Goal: Information Seeking & Learning: Check status

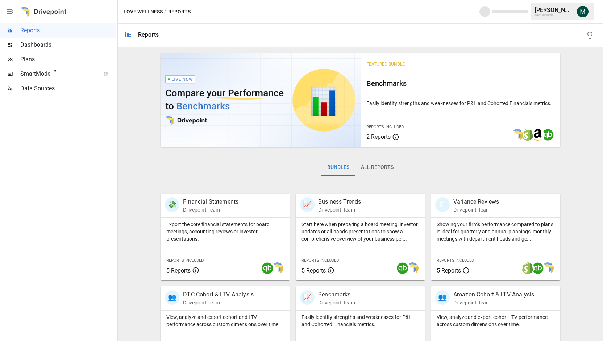
scroll to position [127, 0]
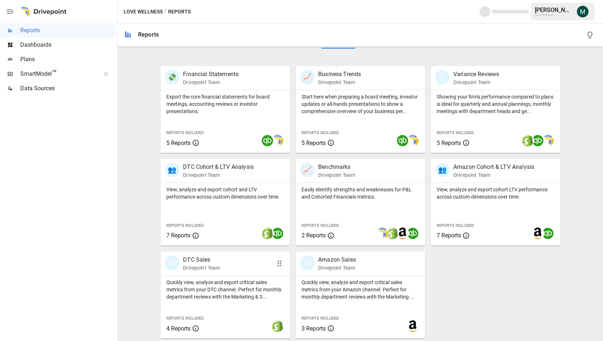
click at [204, 261] on p "DTC Sales" at bounding box center [201, 259] width 37 height 9
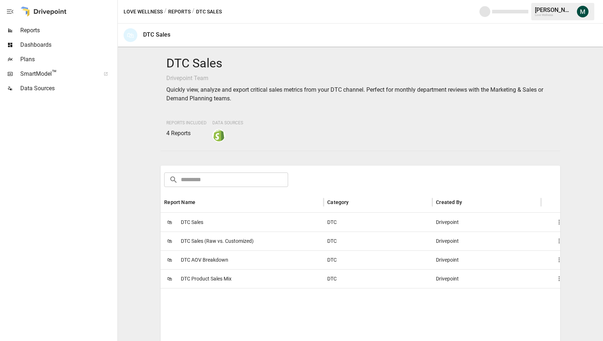
click at [209, 223] on div "🛍 DTC Sales" at bounding box center [241, 222] width 163 height 19
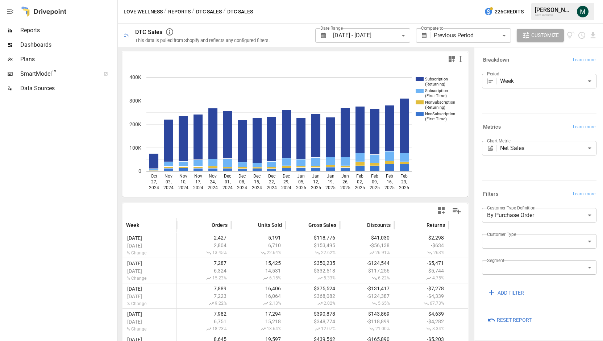
click at [392, 0] on body "**********" at bounding box center [301, 0] width 603 height 0
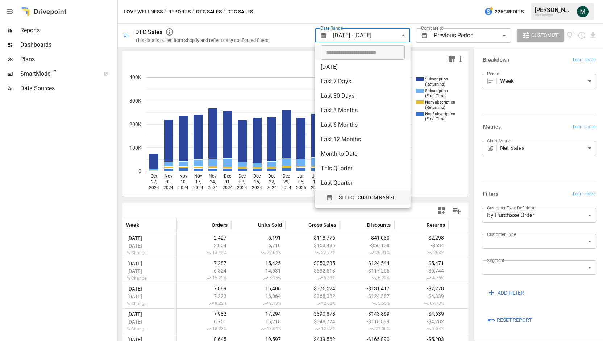
click at [342, 200] on span "SELECT CUSTOM RANGE" at bounding box center [367, 197] width 57 height 9
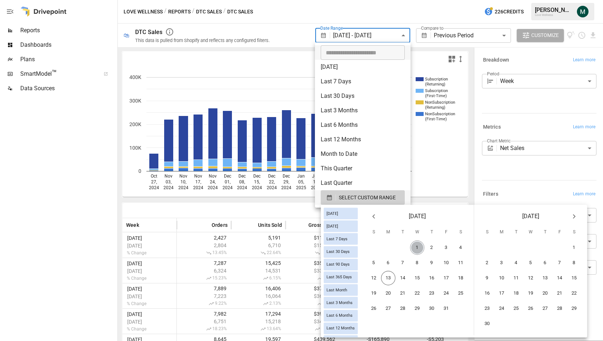
click at [424, 247] on button "1" at bounding box center [417, 247] width 14 height 14
click at [465, 262] on button "11" at bounding box center [460, 263] width 14 height 14
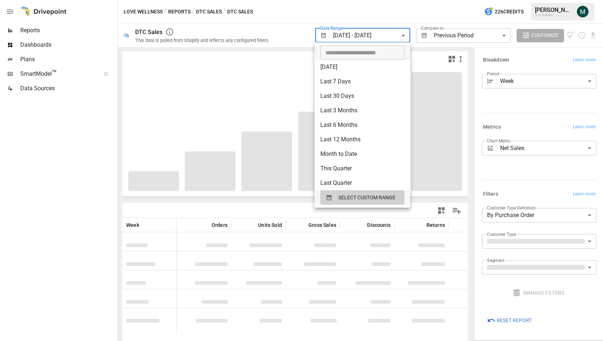
click at [384, 16] on div at bounding box center [301, 170] width 603 height 341
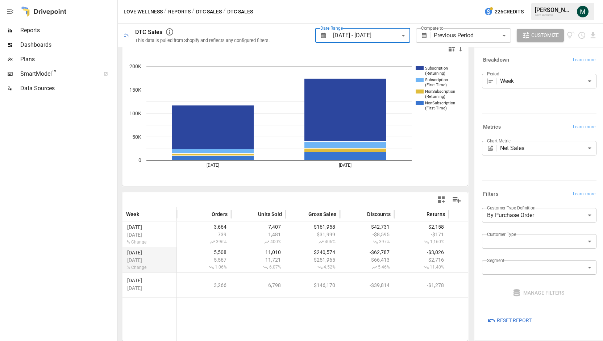
scroll to position [0, 8]
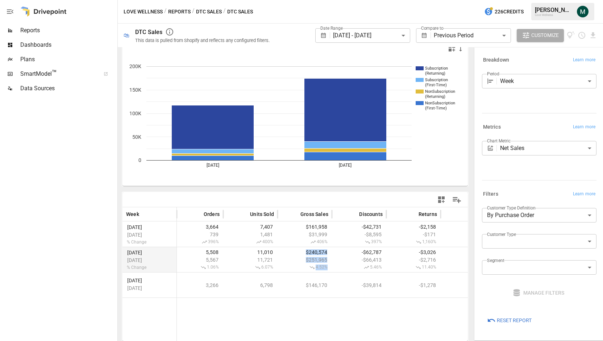
drag, startPoint x: 305, startPoint y: 252, endPoint x: 332, endPoint y: 252, distance: 26.8
click at [332, 252] on div "[DATE] [DATE] % Change 5,508 5,567 1.06% 11,010 11,721 6.07% $240,574 $251,965 …" at bounding box center [385, 259] width 543 height 25
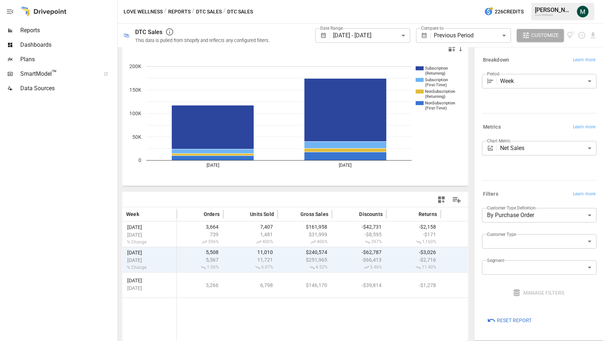
click at [318, 304] on div at bounding box center [413, 318] width 489 height 43
drag, startPoint x: 302, startPoint y: 248, endPoint x: 333, endPoint y: 253, distance: 31.6
click at [333, 253] on div "[DATE] [DATE] % Change 5,508 5,567 1.06% 11,010 11,721 6.07% $240,574 $251,965 …" at bounding box center [385, 259] width 543 height 25
click at [333, 253] on div "-$62,787 -$66,413 5.46%" at bounding box center [359, 259] width 54 height 25
drag, startPoint x: 308, startPoint y: 252, endPoint x: 328, endPoint y: 252, distance: 20.3
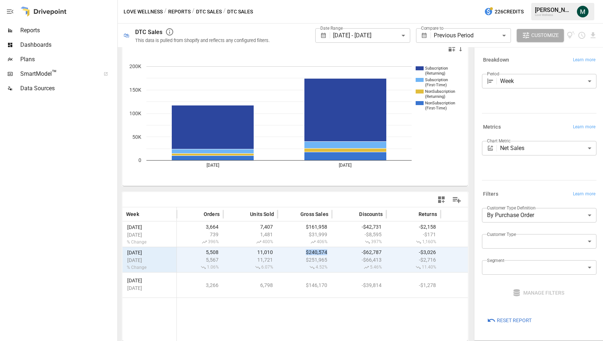
click at [328, 252] on div "$240,574 $251,965 4.52%" at bounding box center [304, 259] width 54 height 25
copy span "$240,574"
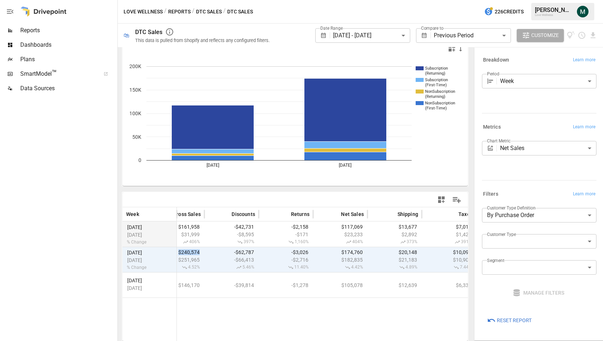
scroll to position [0, 137]
drag, startPoint x: 340, startPoint y: 249, endPoint x: 363, endPoint y: 250, distance: 23.2
click at [363, 250] on div "$174,760 $182,835 4.42%" at bounding box center [338, 259] width 54 height 25
copy span "$174,760"
click at [382, 0] on body "**********" at bounding box center [301, 0] width 603 height 0
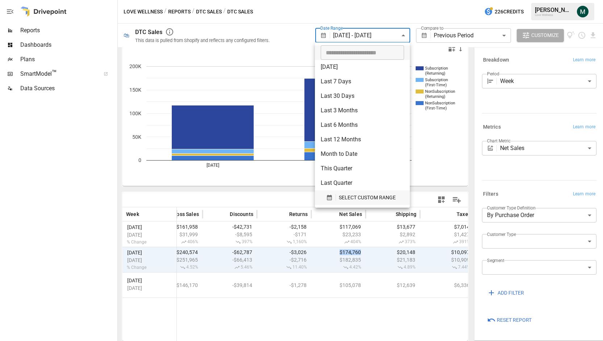
click at [345, 202] on button "SELECT CUSTOM RANGE" at bounding box center [362, 197] width 83 height 14
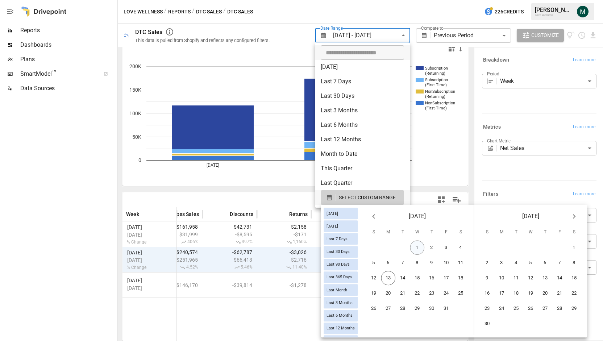
click at [421, 246] on button "1" at bounding box center [417, 247] width 14 height 14
click at [377, 280] on button "12" at bounding box center [374, 278] width 14 height 14
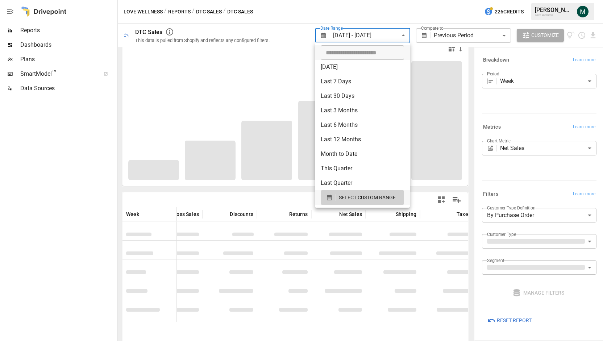
click at [541, 78] on div at bounding box center [301, 170] width 603 height 341
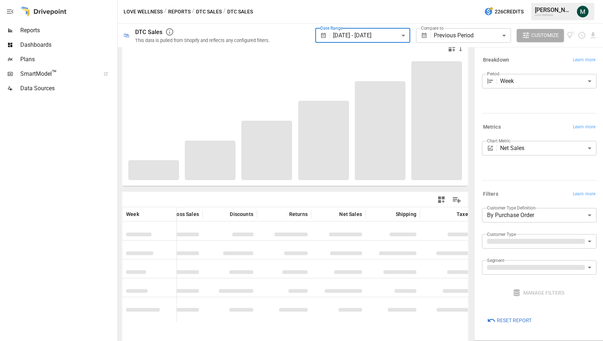
click at [540, 0] on body "**********" at bounding box center [301, 0] width 603 height 0
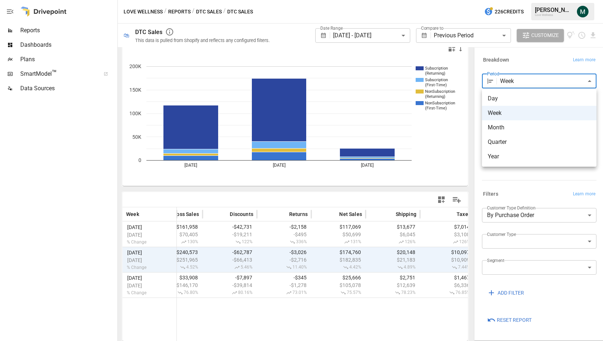
click at [507, 104] on li "Day" at bounding box center [539, 98] width 114 height 14
type input "***"
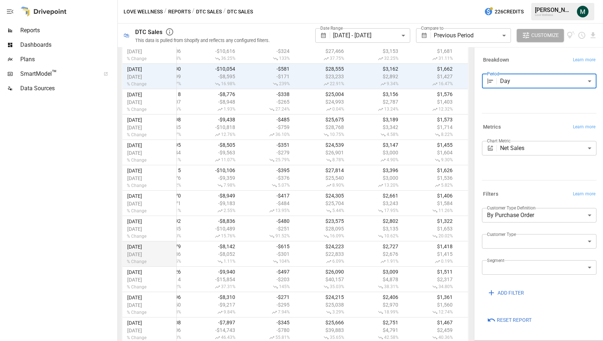
scroll to position [205, 0]
